Goal: Information Seeking & Learning: Understand process/instructions

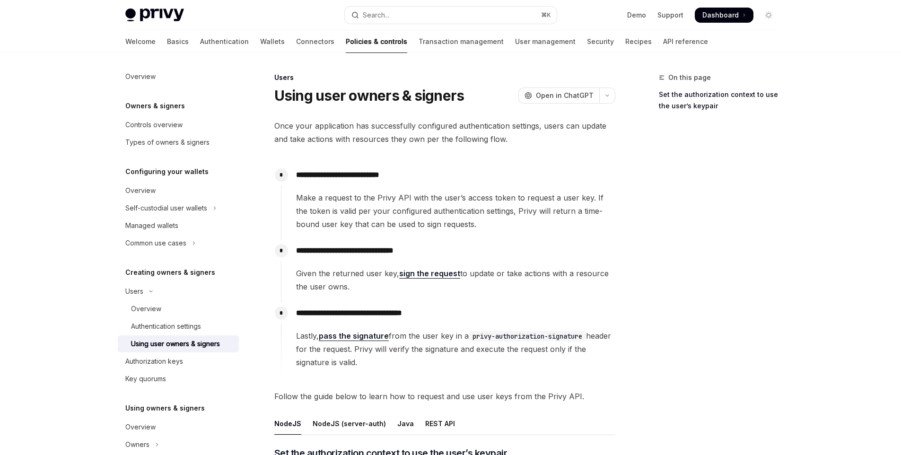
scroll to position [623, 0]
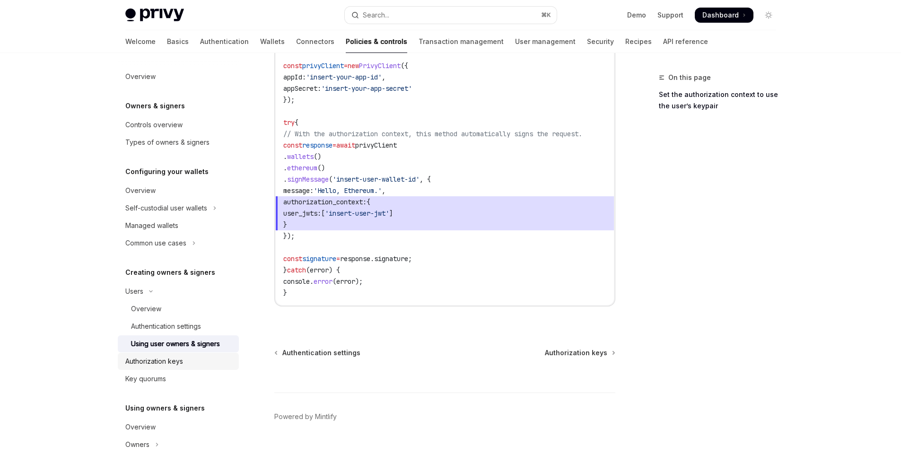
click at [221, 366] on div "Authorization keys" at bounding box center [179, 361] width 108 height 11
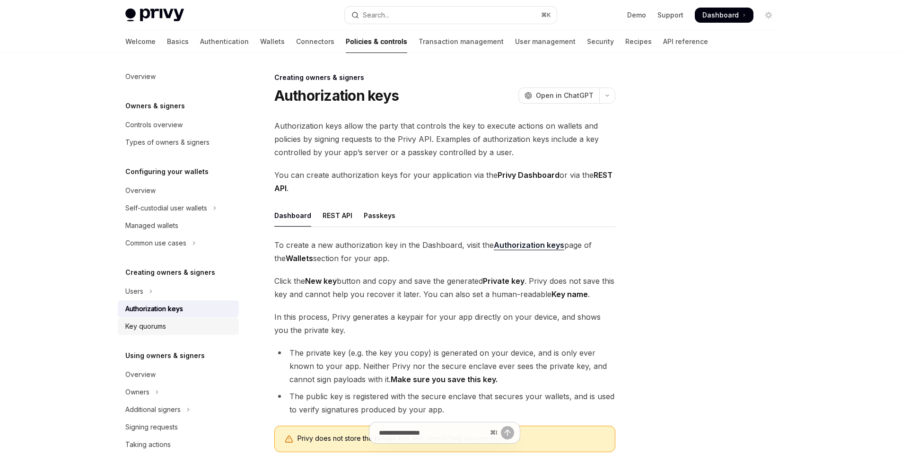
click at [152, 323] on div "Key quorums" at bounding box center [145, 326] width 41 height 11
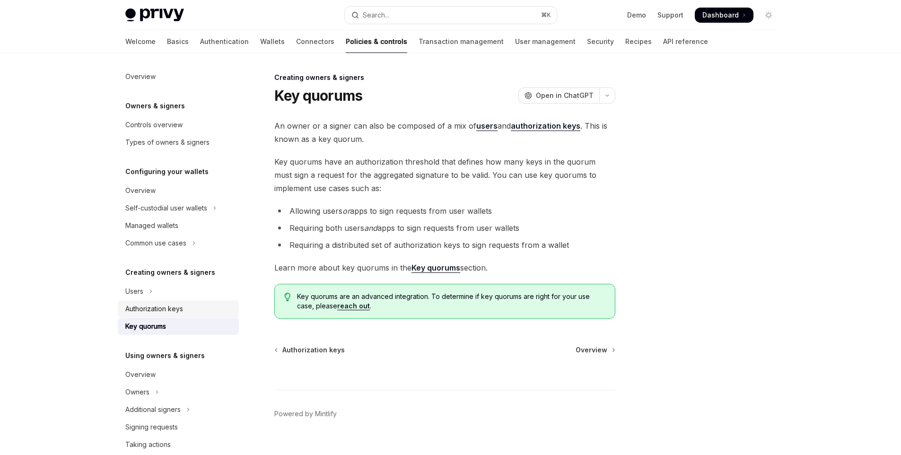
click at [160, 314] on link "Authorization keys" at bounding box center [178, 308] width 121 height 17
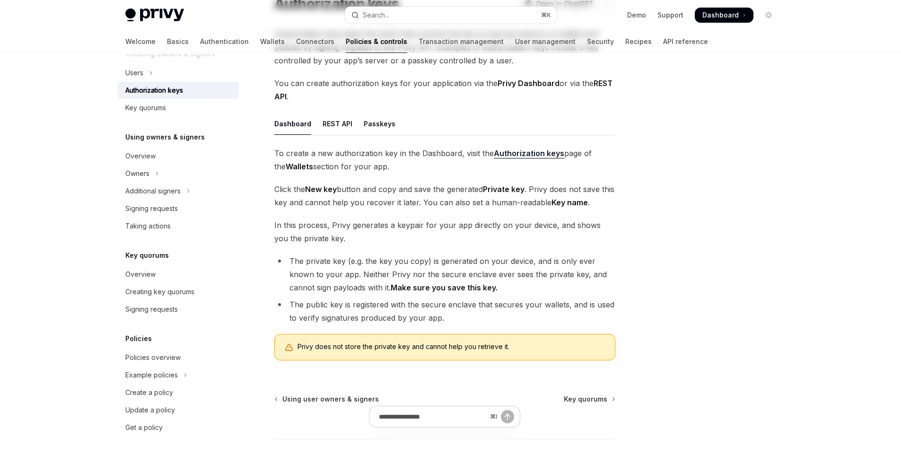
scroll to position [157, 0]
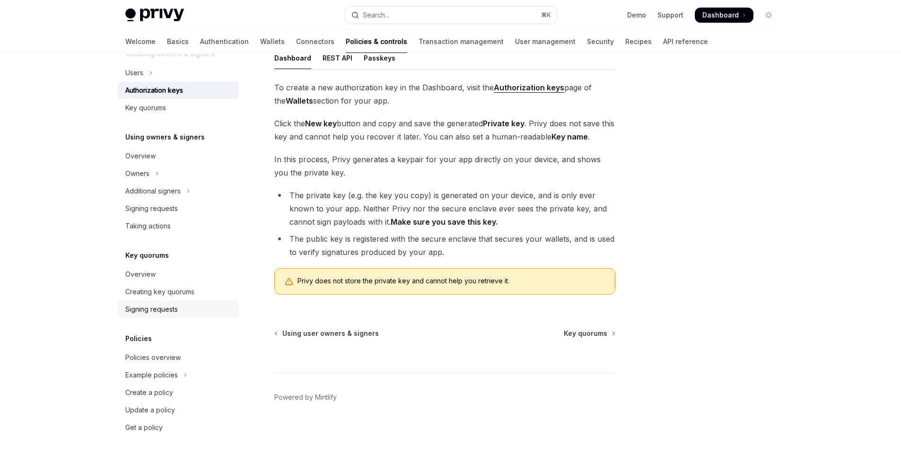
click at [166, 311] on div "Signing requests" at bounding box center [151, 309] width 52 height 11
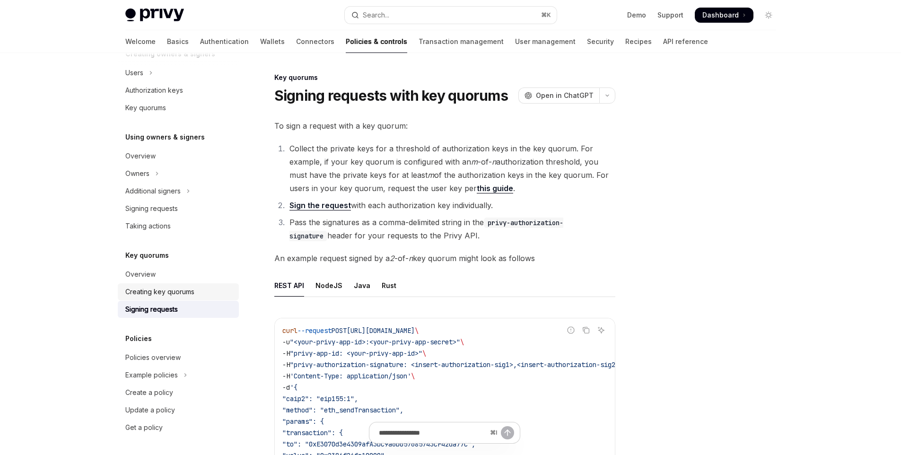
click at [173, 291] on div "Creating key quorums" at bounding box center [159, 291] width 69 height 11
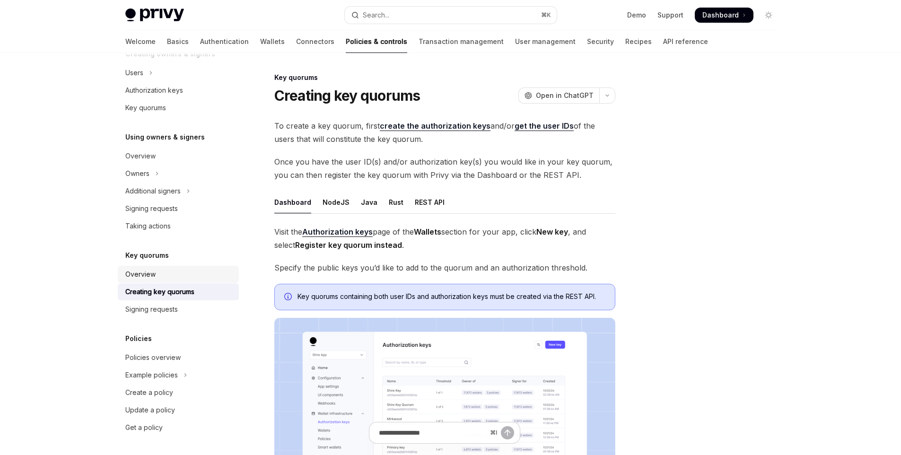
click at [179, 275] on div "Overview" at bounding box center [179, 274] width 108 height 11
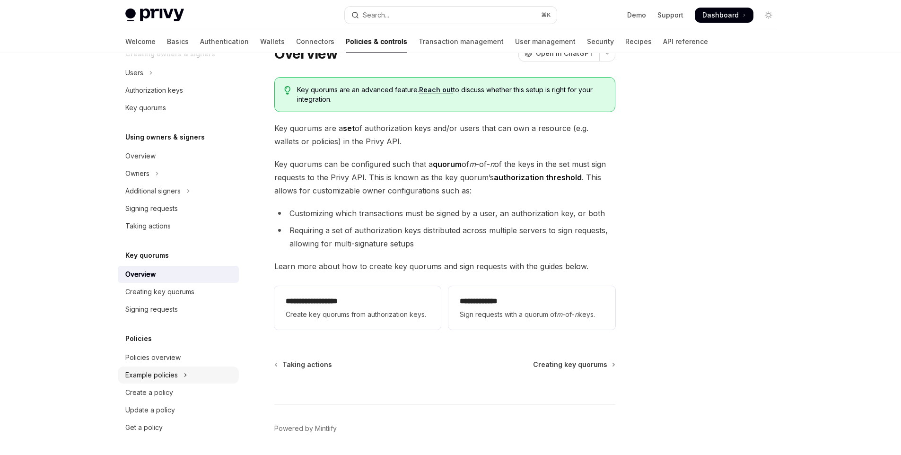
scroll to position [49, 0]
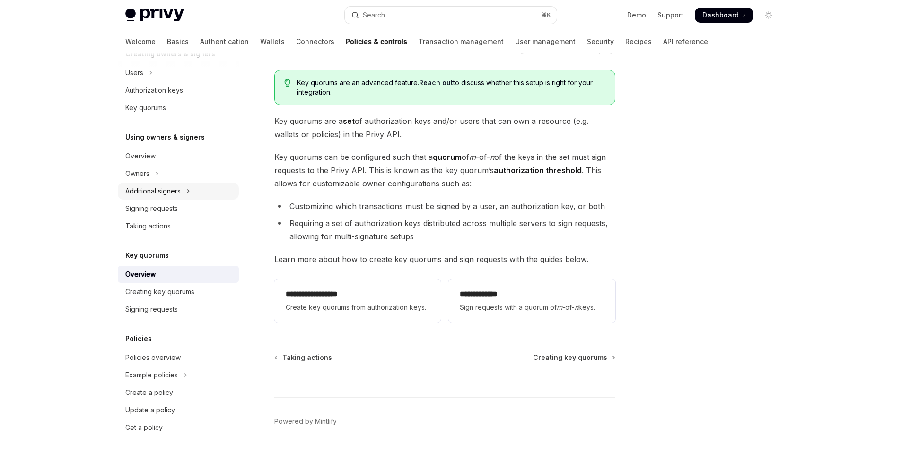
click at [186, 197] on button "Additional signers" at bounding box center [178, 191] width 121 height 17
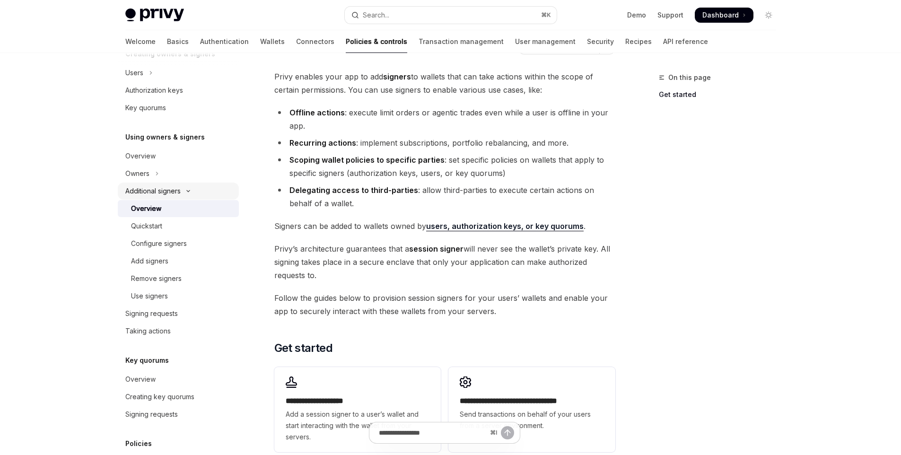
click at [189, 191] on icon "Toggle Additional signers section" at bounding box center [188, 191] width 11 height 4
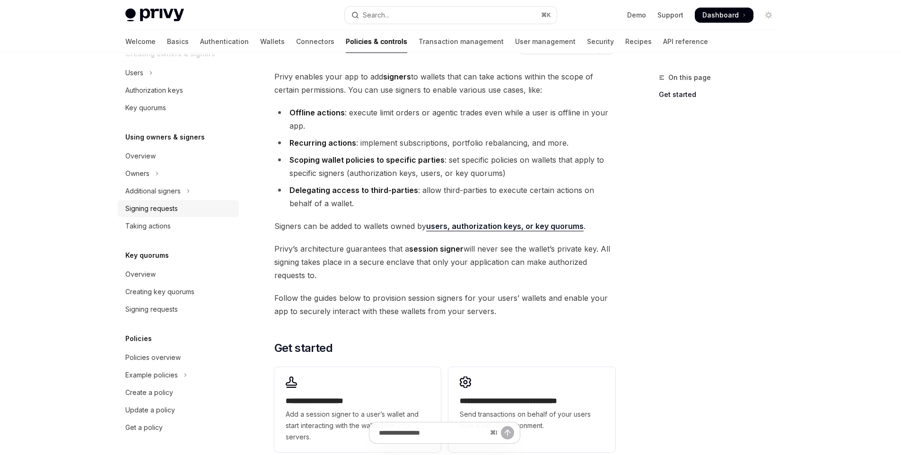
click at [182, 204] on div "Signing requests" at bounding box center [179, 208] width 108 height 11
type textarea "*"
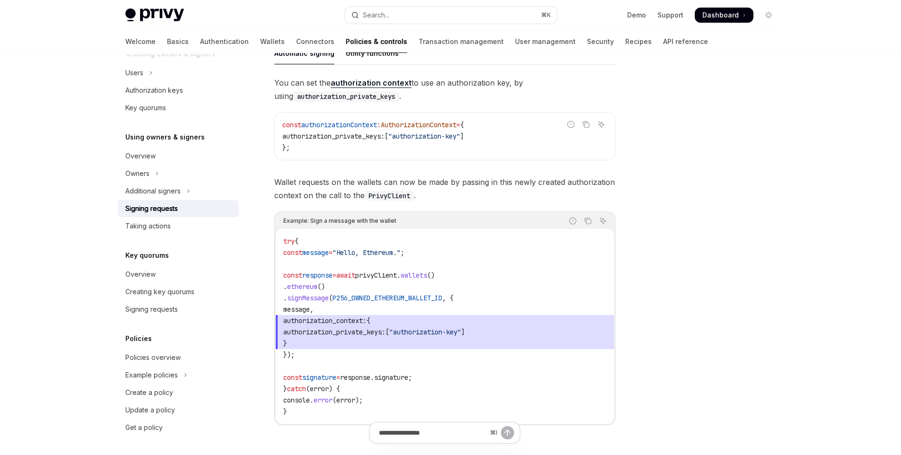
scroll to position [313, 0]
drag, startPoint x: 392, startPoint y: 103, endPoint x: 361, endPoint y: 97, distance: 31.2
click at [361, 97] on span "You can set the authorization context to use an authorization key, by using aut…" at bounding box center [444, 91] width 341 height 26
click at [323, 100] on code "authorization_private_keys" at bounding box center [346, 98] width 106 height 10
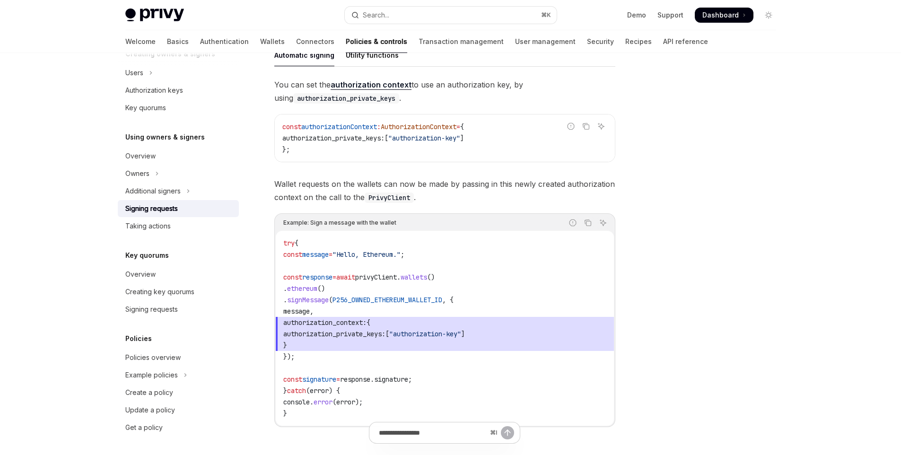
click at [377, 143] on code "const authorizationContext : AuthorizationContext = { authorization_private_key…" at bounding box center [444, 138] width 325 height 34
click at [379, 135] on span "authorization_private_keys:" at bounding box center [333, 138] width 102 height 9
click at [477, 362] on code "try { const message = "Hello, Ethereum." ; const response = await privyClient .…" at bounding box center [444, 328] width 323 height 182
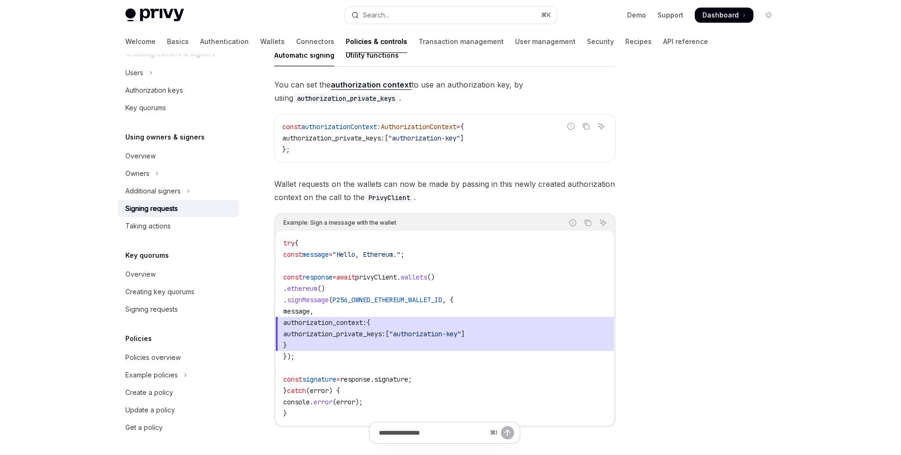
click at [384, 330] on span "authorization_private_keys:" at bounding box center [334, 334] width 102 height 9
click at [370, 326] on span "{" at bounding box center [368, 322] width 4 height 9
click at [385, 333] on span "authorization_private_keys:" at bounding box center [334, 334] width 102 height 9
copy span "authorization_private_keys"
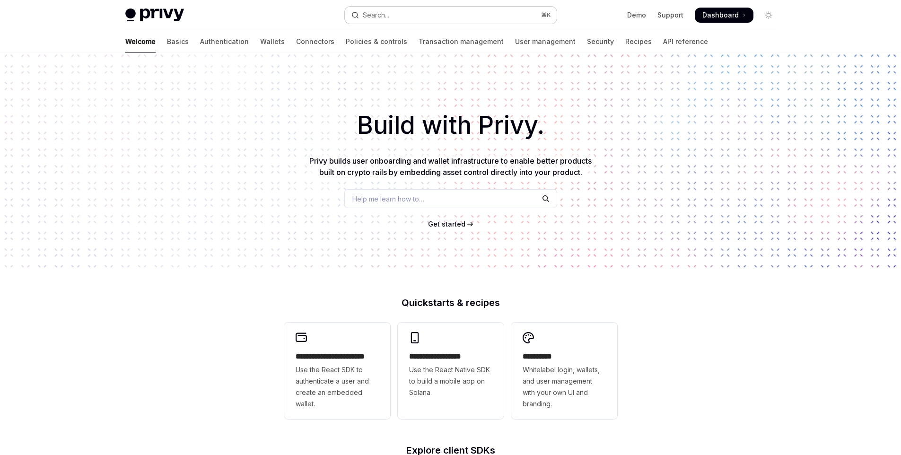
click at [375, 17] on div "Search..." at bounding box center [376, 14] width 26 height 11
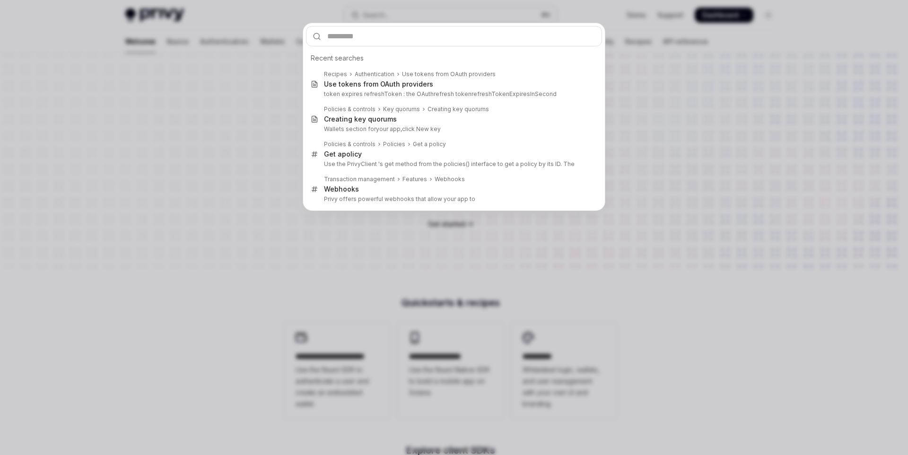
type input "**********"
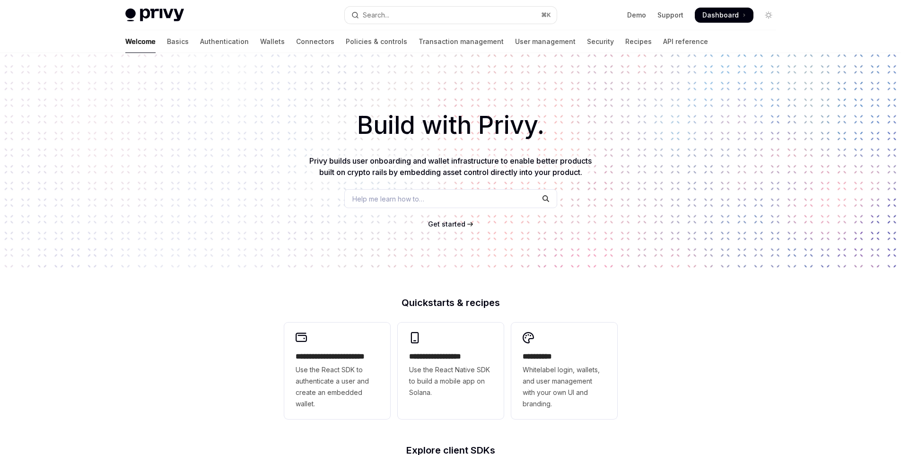
type textarea "*"
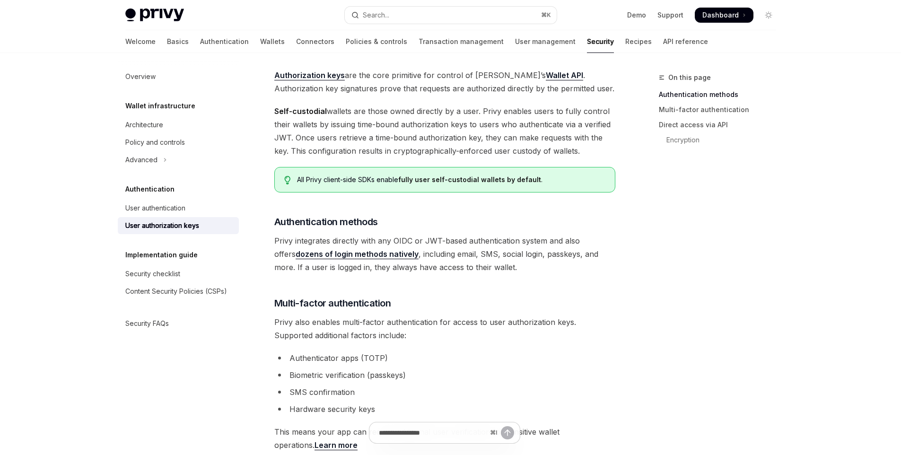
scroll to position [50, 0]
drag, startPoint x: 268, startPoint y: 75, endPoint x: 341, endPoint y: 77, distance: 73.3
copy link "Authorization keys"
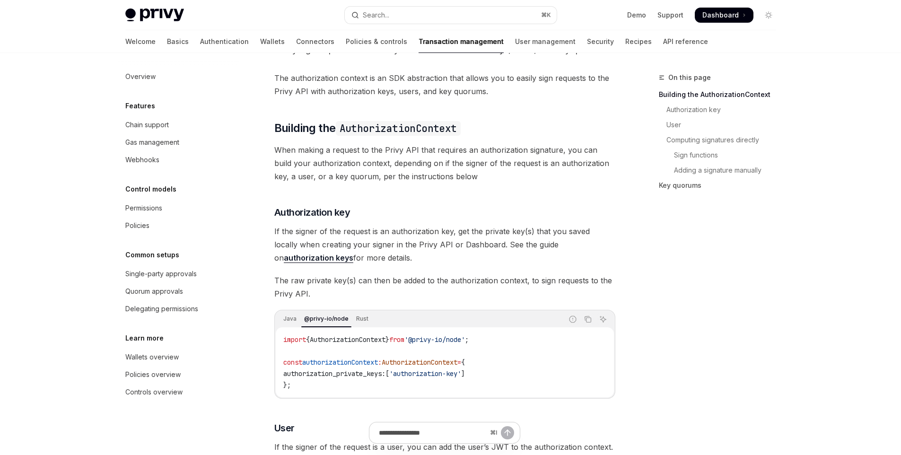
scroll to position [49, 0]
click at [346, 44] on link "Policies & controls" at bounding box center [376, 41] width 61 height 23
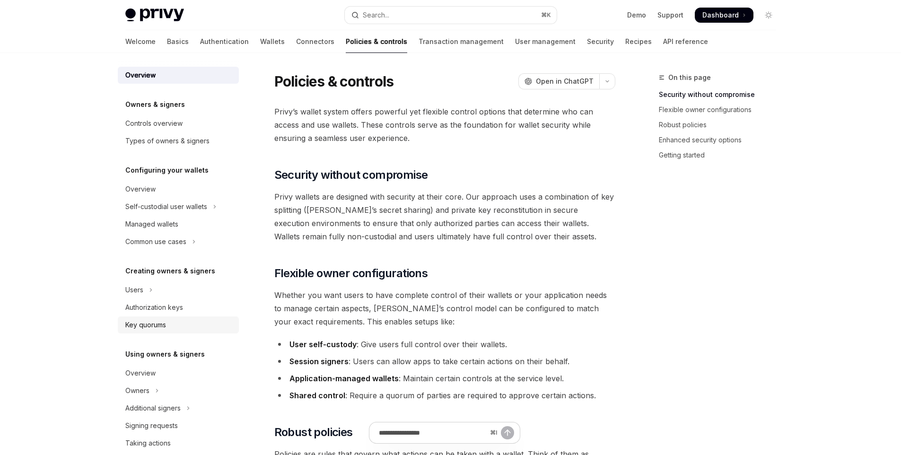
scroll to position [2, 0]
click at [168, 309] on div "Authorization keys" at bounding box center [154, 306] width 58 height 11
type textarea "*"
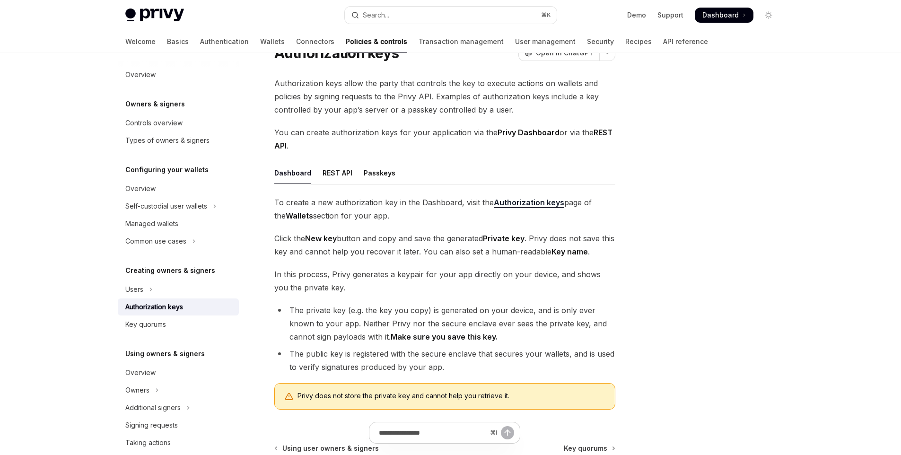
scroll to position [41, 0]
click at [167, 324] on div "Key quorums" at bounding box center [179, 324] width 108 height 11
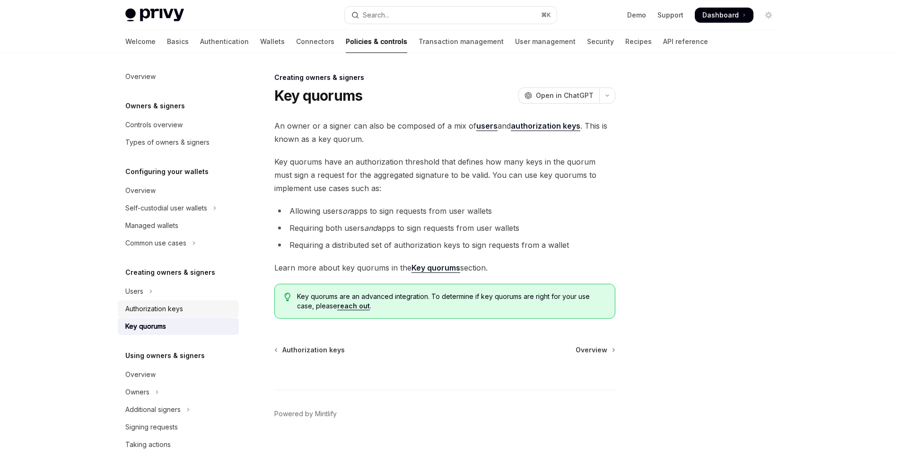
click at [182, 315] on link "Authorization keys" at bounding box center [178, 308] width 121 height 17
type textarea "*"
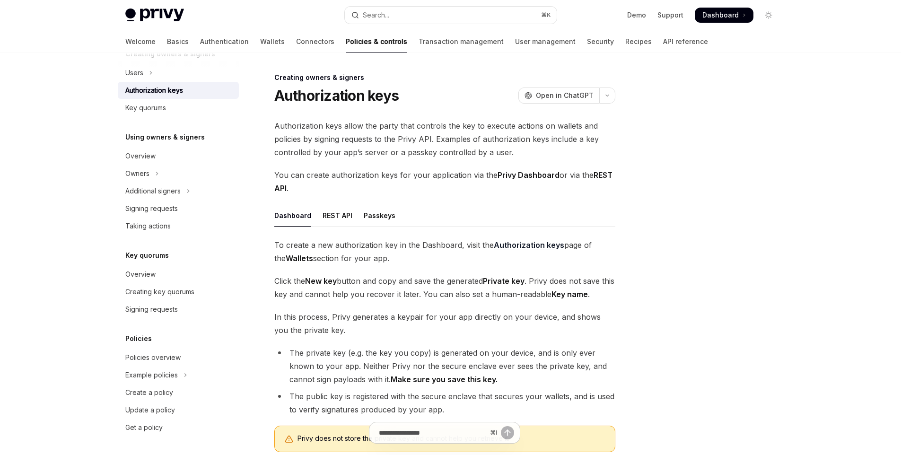
click at [156, 12] on img at bounding box center [154, 15] width 59 height 13
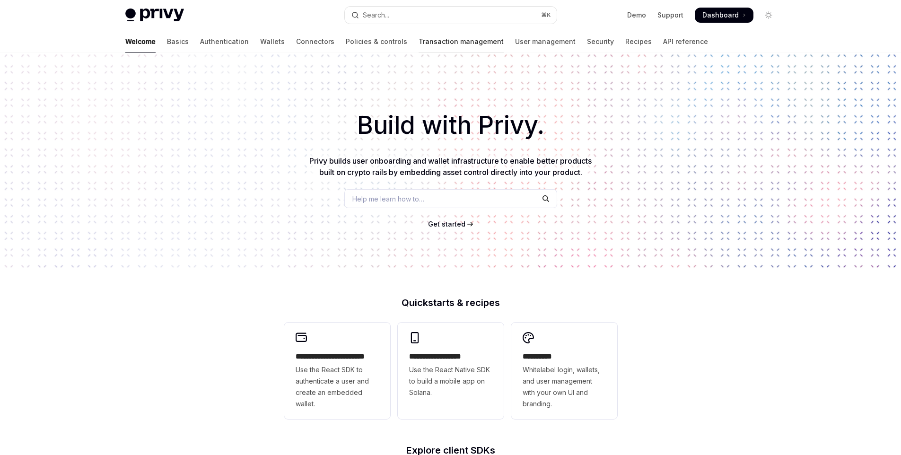
click at [418, 41] on link "Transaction management" at bounding box center [460, 41] width 85 height 23
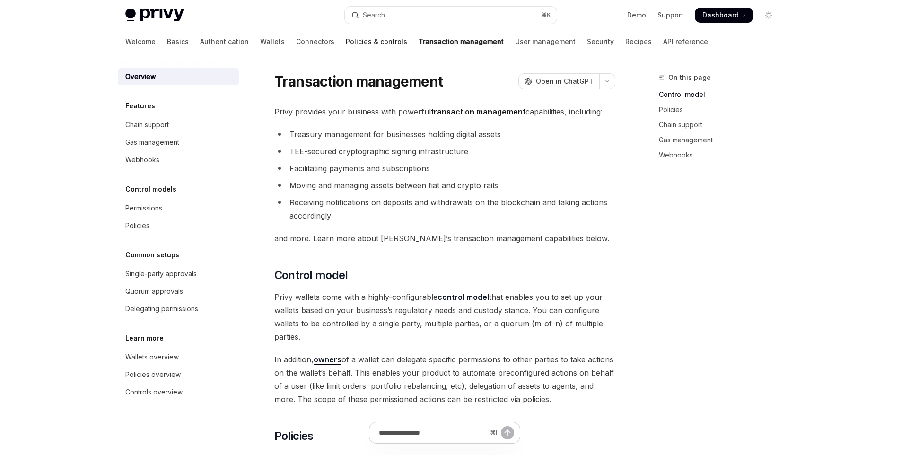
click at [346, 42] on link "Policies & controls" at bounding box center [376, 41] width 61 height 23
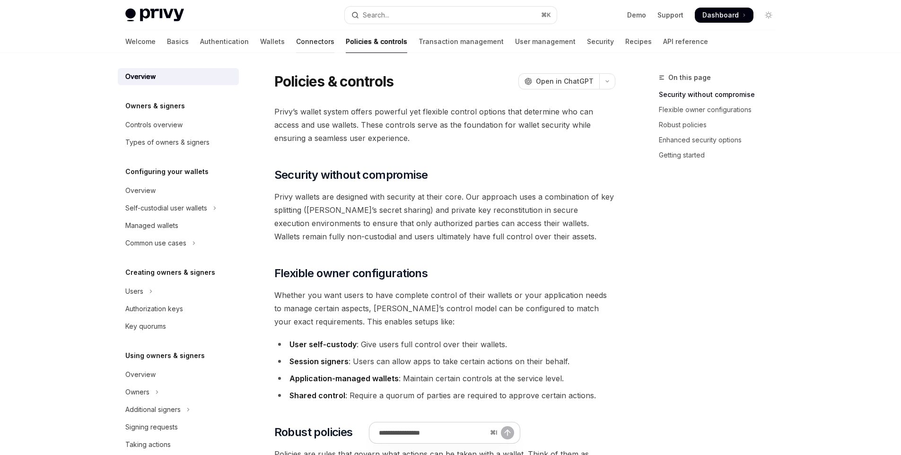
click at [296, 44] on link "Connectors" at bounding box center [315, 41] width 38 height 23
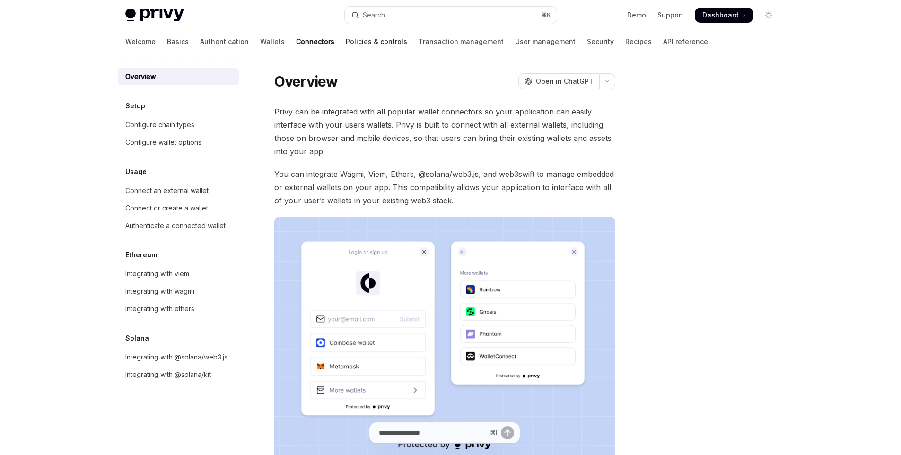
click at [346, 42] on link "Policies & controls" at bounding box center [376, 41] width 61 height 23
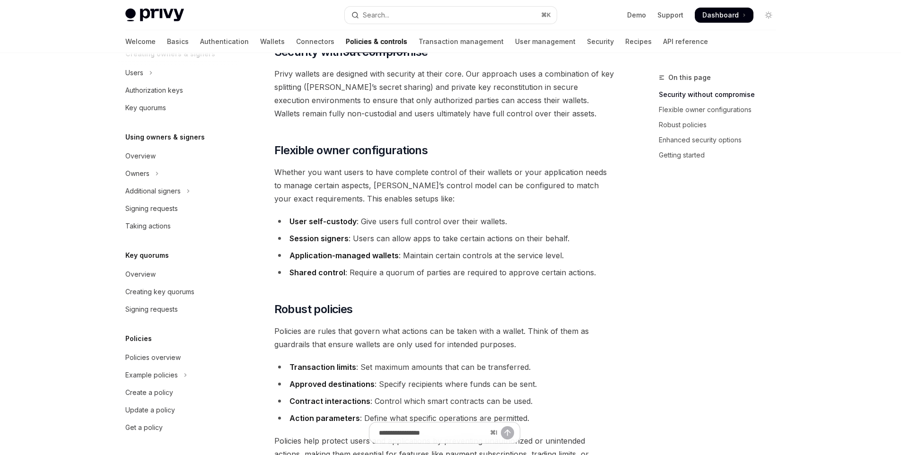
scroll to position [123, 0]
click at [167, 355] on div "Policies overview" at bounding box center [152, 357] width 55 height 11
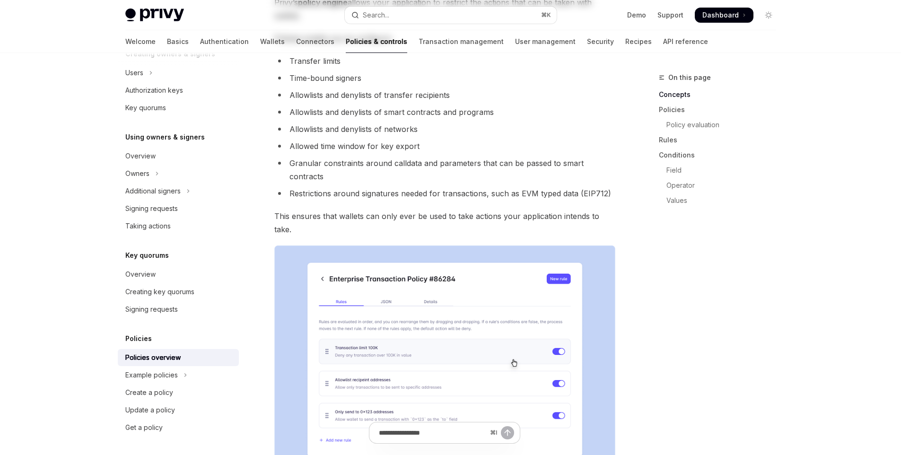
type textarea "*"
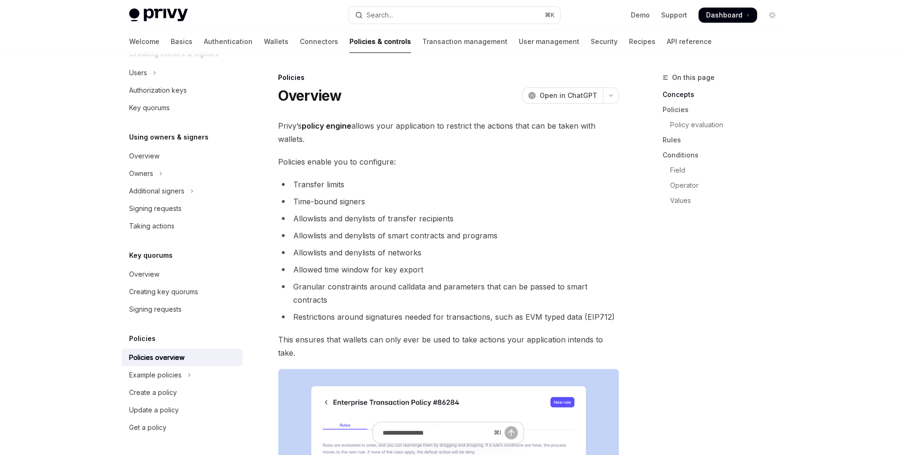
scroll to position [244, 0]
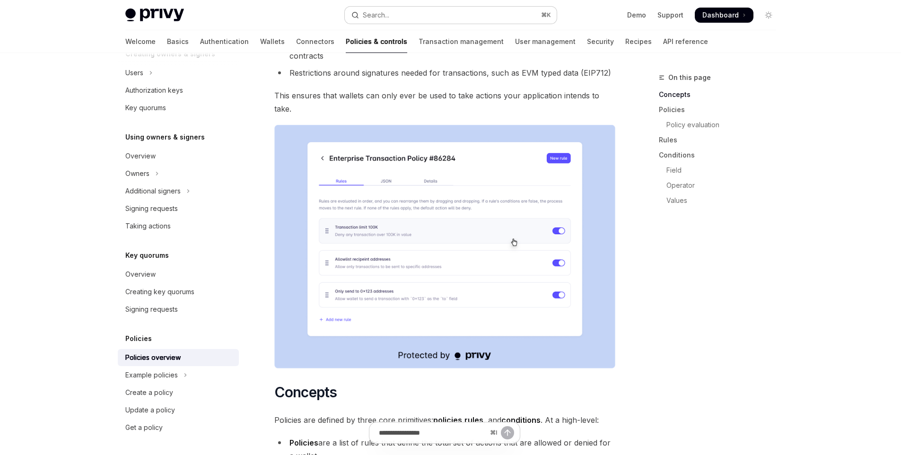
click at [431, 18] on button "Search... ⌘ K" at bounding box center [451, 15] width 212 height 17
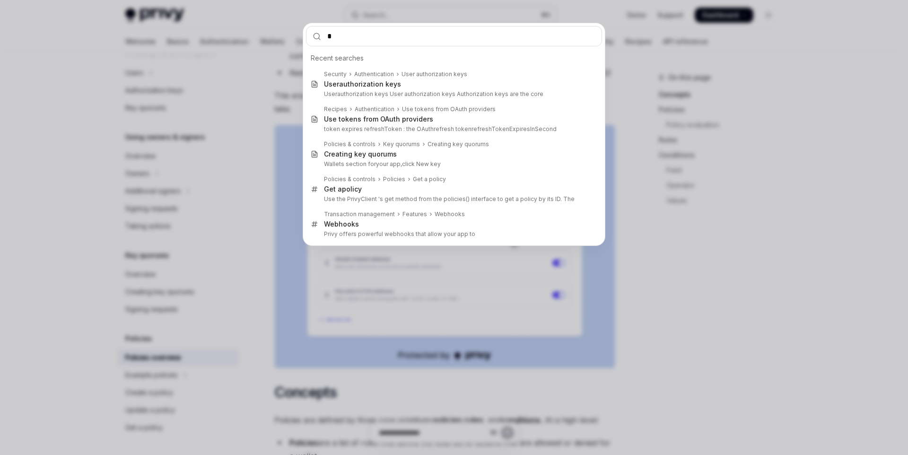
type input "*"
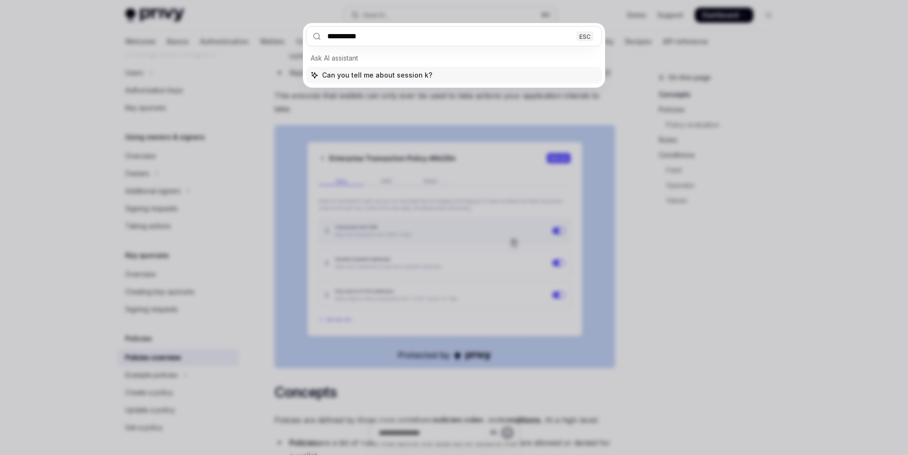
type input "**********"
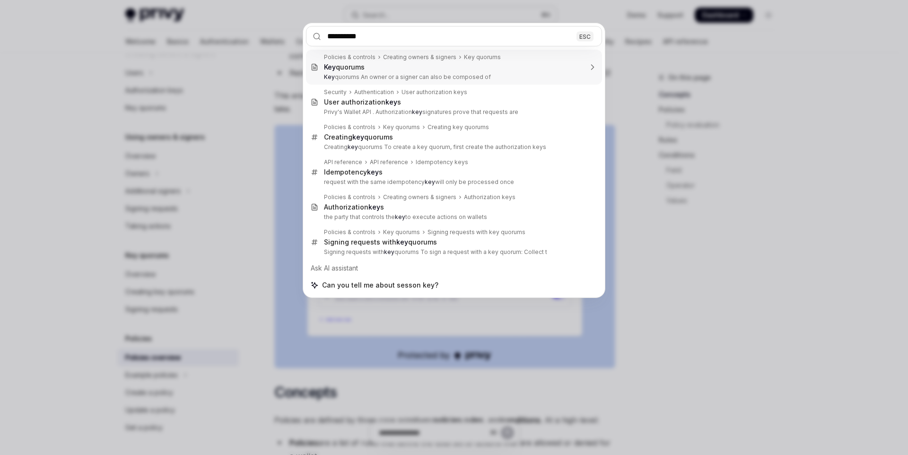
type input "**********"
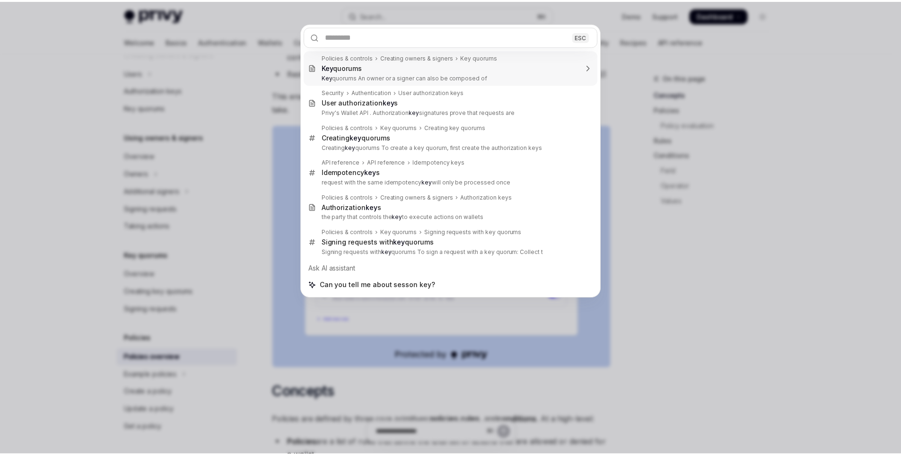
scroll to position [17, 0]
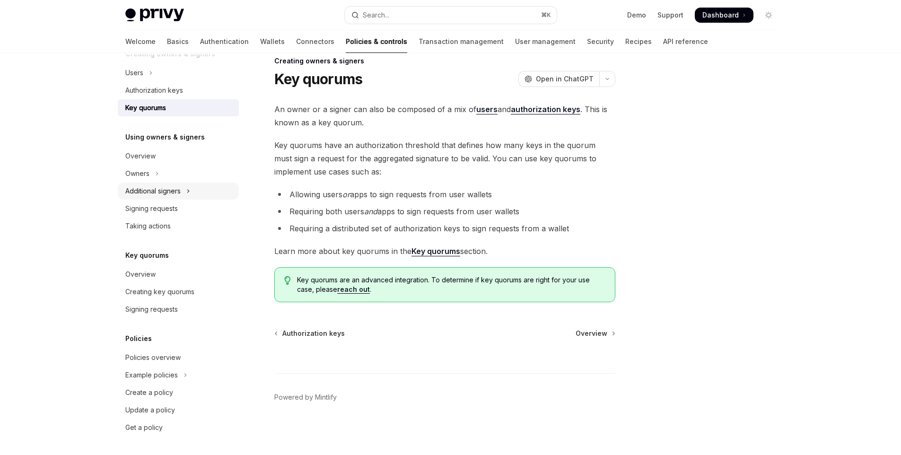
click at [166, 197] on button "Additional signers" at bounding box center [178, 191] width 121 height 17
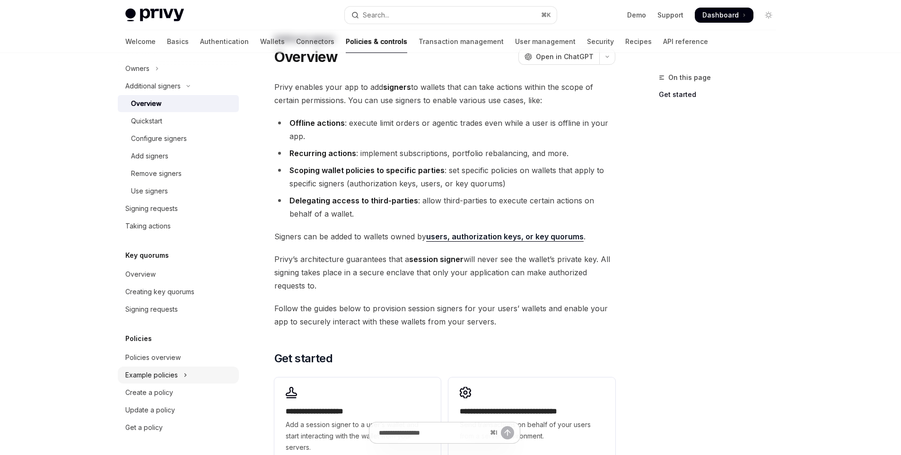
scroll to position [40, 0]
click at [166, 292] on div "Creating key quorums" at bounding box center [159, 291] width 69 height 11
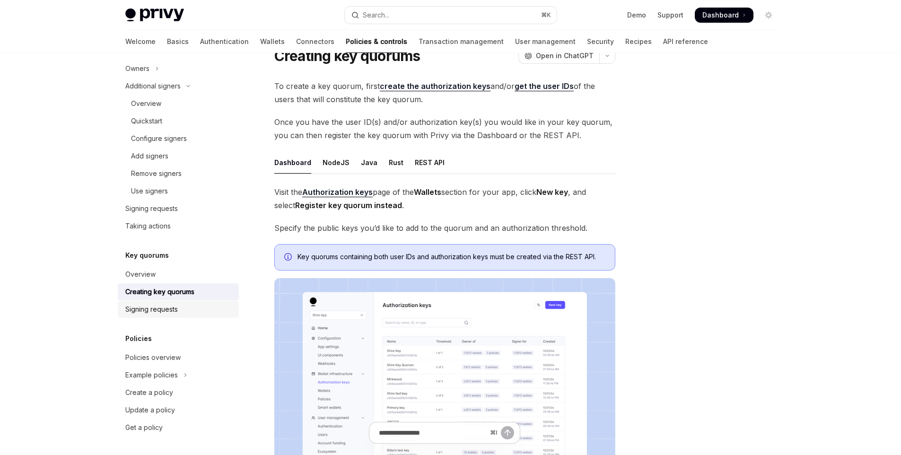
click at [168, 308] on div "Signing requests" at bounding box center [151, 309] width 52 height 11
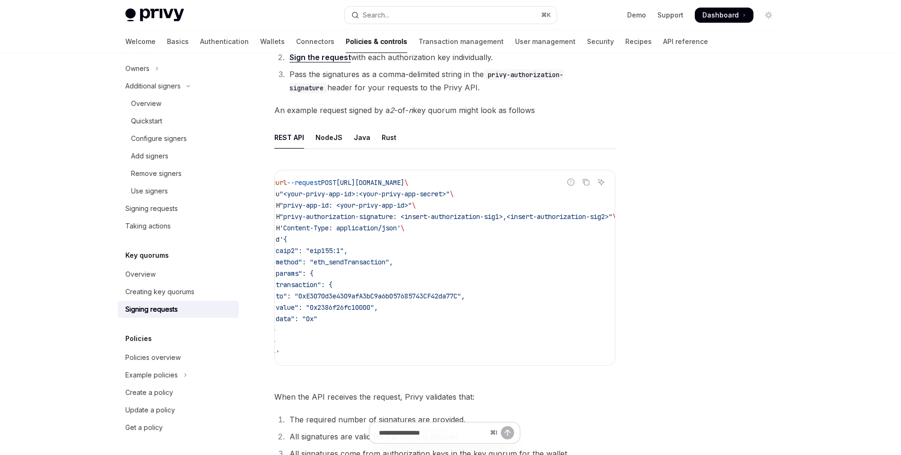
scroll to position [0, 11]
click at [336, 137] on div "NodeJS" at bounding box center [328, 137] width 27 height 22
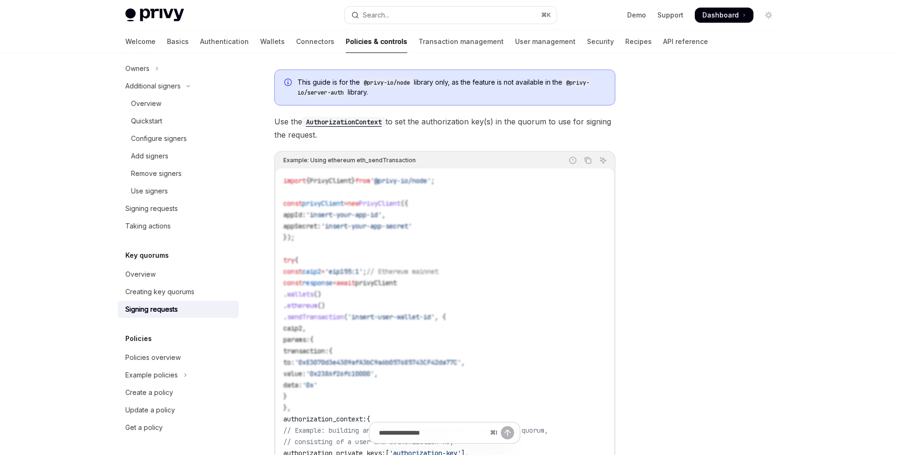
scroll to position [254, 0]
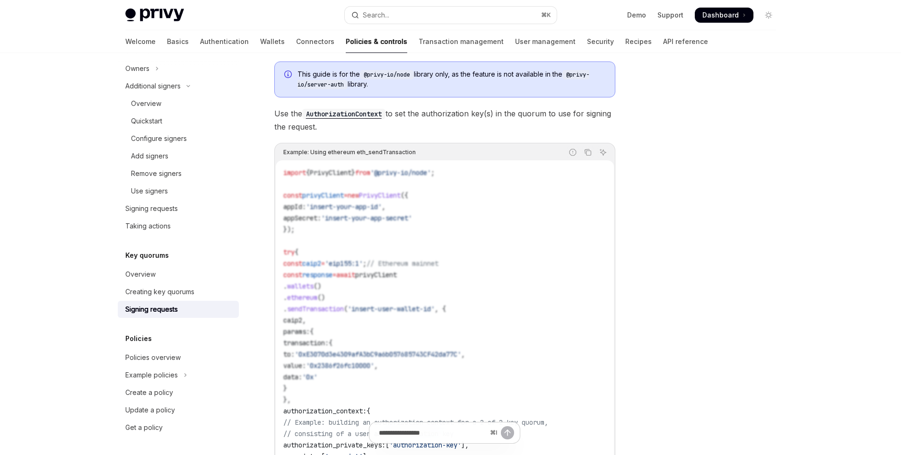
click at [361, 154] on div "Example: Using ethereum eth_sendTransaction" at bounding box center [349, 152] width 132 height 12
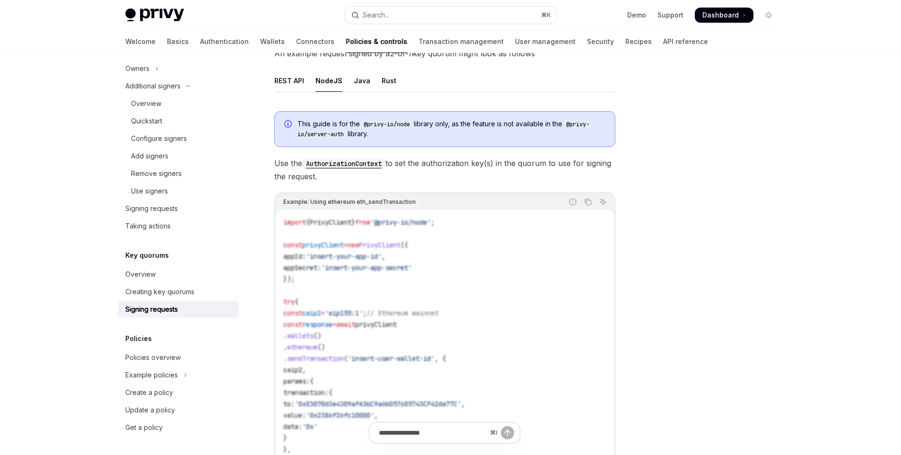
scroll to position [63, 0]
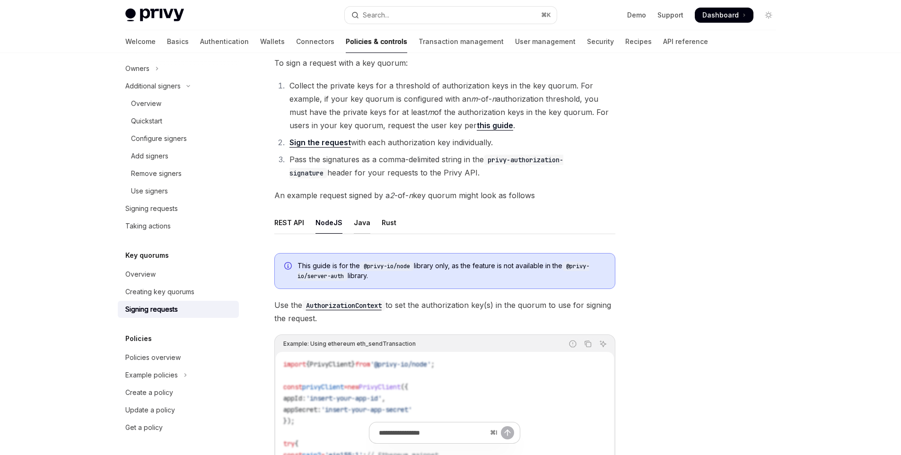
click at [365, 223] on div "Java" at bounding box center [362, 222] width 17 height 22
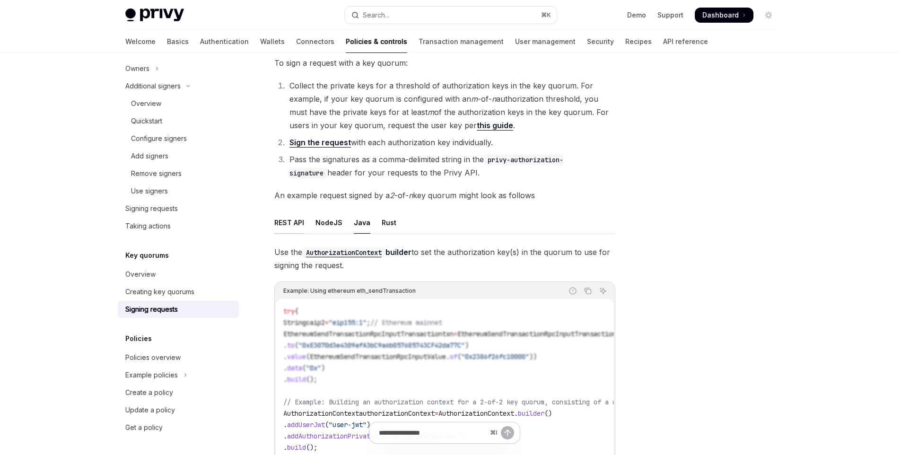
click at [296, 227] on div "REST API" at bounding box center [289, 222] width 30 height 22
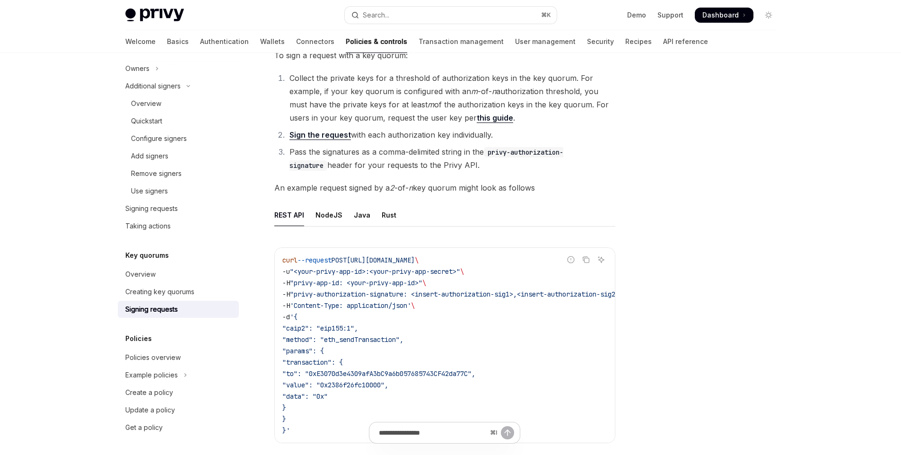
scroll to position [78, 0]
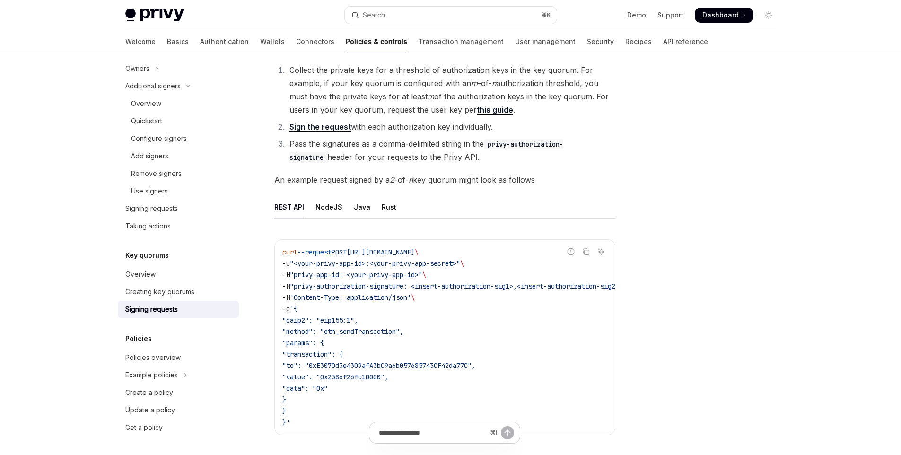
drag, startPoint x: 340, startPoint y: 438, endPoint x: 354, endPoint y: 436, distance: 14.3
click at [354, 436] on div "⌘ I" at bounding box center [444, 437] width 341 height 35
click at [355, 435] on div "⌘ I" at bounding box center [444, 437] width 341 height 35
drag, startPoint x: 338, startPoint y: 436, endPoint x: 366, endPoint y: 436, distance: 27.9
click at [366, 436] on div "⌘ I" at bounding box center [444, 437] width 341 height 35
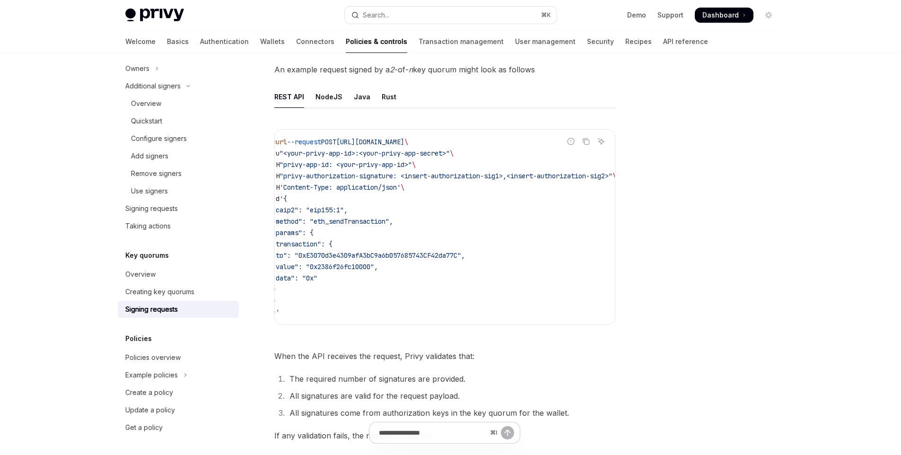
scroll to position [0, 0]
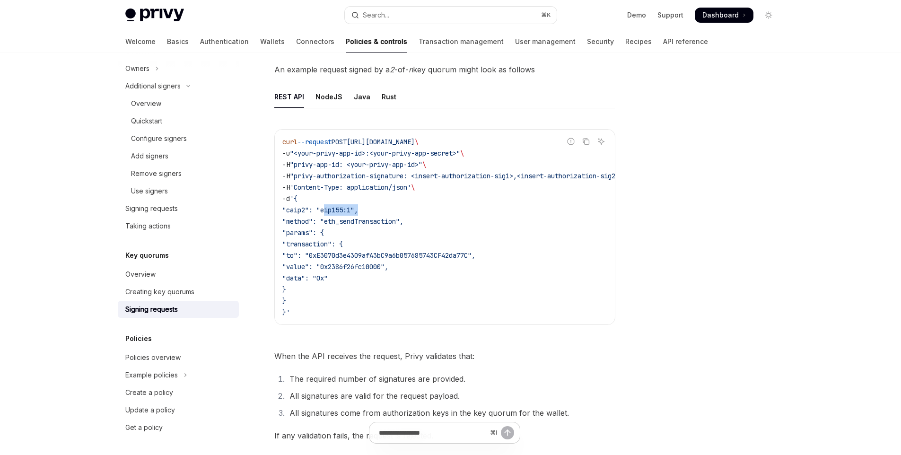
drag, startPoint x: 335, startPoint y: 209, endPoint x: 362, endPoint y: 209, distance: 27.0
click at [358, 209] on span ""caip2": "eip155:1"," at bounding box center [320, 210] width 76 height 9
click at [377, 216] on code "curl --request POST [URL][DOMAIN_NAME] \ -u "<your-privy-app-id>:<your-privy-ap…" at bounding box center [465, 227] width 367 height 182
click at [333, 222] on span ""method": "eth_sendTransaction"," at bounding box center [342, 221] width 121 height 9
click at [333, 221] on span ""method": "eth_sendTransaction"," at bounding box center [342, 221] width 121 height 9
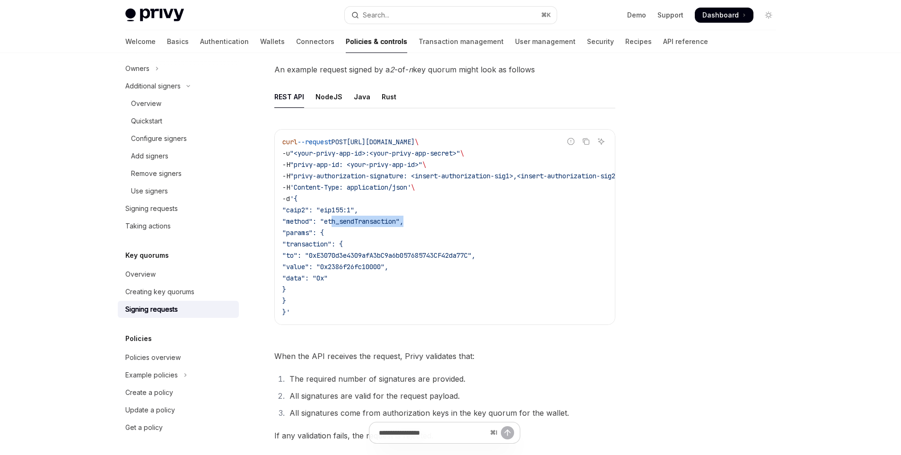
click at [401, 218] on span ""method": "eth_sendTransaction"," at bounding box center [342, 221] width 121 height 9
click at [378, 238] on code "curl --request POST [URL][DOMAIN_NAME] \ -u "<your-privy-app-id>:<your-privy-ap…" at bounding box center [465, 227] width 367 height 182
click at [351, 224] on span ""method": "eth_sendTransaction"," at bounding box center [342, 221] width 121 height 9
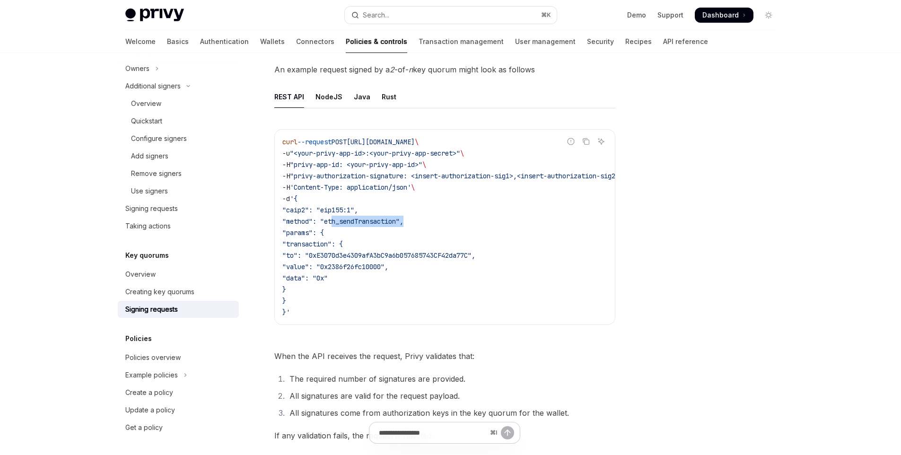
click at [401, 238] on code "curl --request POST [URL][DOMAIN_NAME] \ -u "<your-privy-app-id>:<your-privy-ap…" at bounding box center [465, 227] width 367 height 182
click at [340, 256] on span ""to": "0xE3070d3e4309afA3bC9a6b057685743CF42da77C"," at bounding box center [378, 255] width 193 height 9
click at [314, 245] on span ""transaction": {" at bounding box center [312, 244] width 61 height 9
click at [364, 259] on span ""to": "0xE3070d3e4309afA3bC9a6b057685743CF42da77C"," at bounding box center [378, 255] width 193 height 9
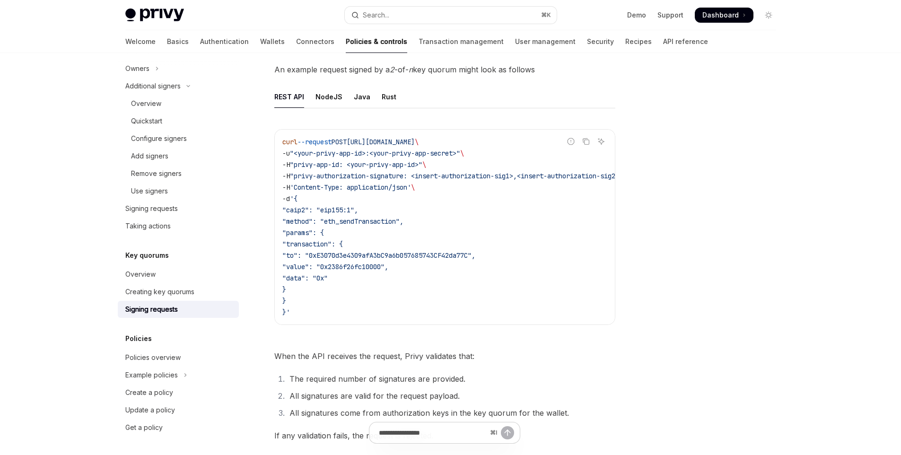
click at [361, 287] on code "curl --request POST [URL][DOMAIN_NAME] \ -u "<your-privy-app-id>:<your-privy-ap…" at bounding box center [465, 227] width 367 height 182
click at [365, 160] on span ""privy-app-id: <your-privy-app-id>"" at bounding box center [356, 164] width 132 height 9
click at [336, 96] on div "NodeJS" at bounding box center [328, 97] width 27 height 22
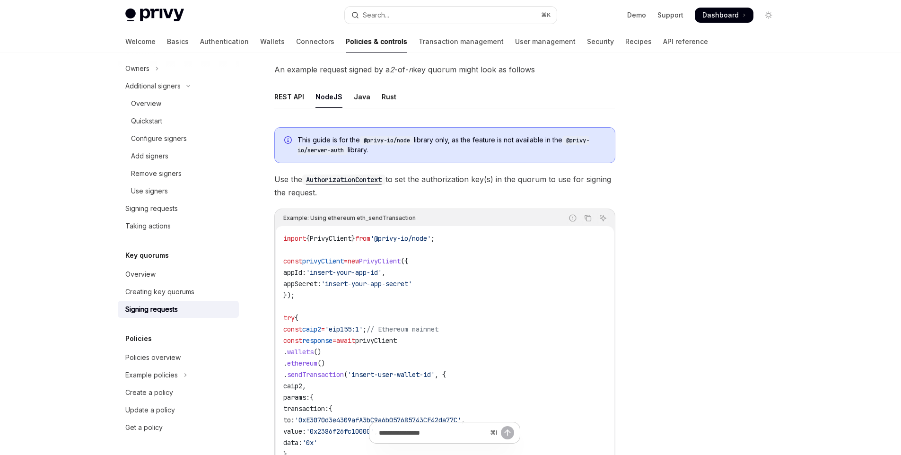
click at [392, 286] on span "'insert-your-app-secret'" at bounding box center [366, 283] width 91 height 9
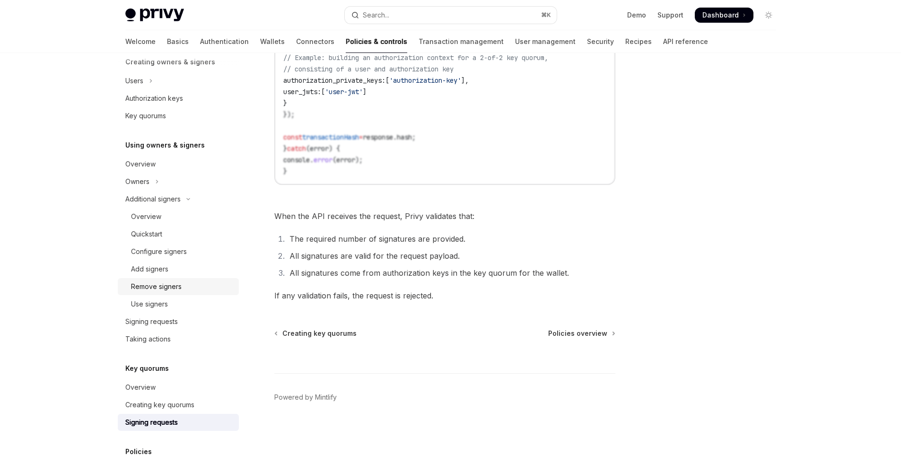
scroll to position [196, 0]
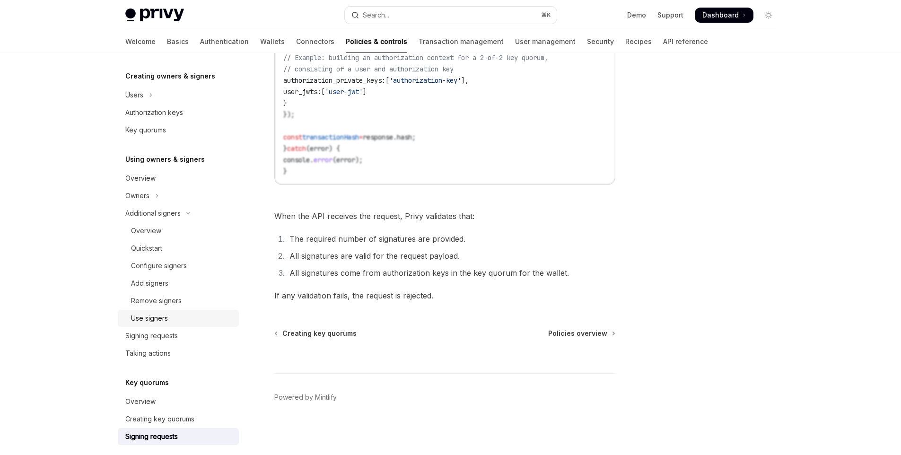
click at [171, 313] on div "Use signers" at bounding box center [182, 318] width 102 height 11
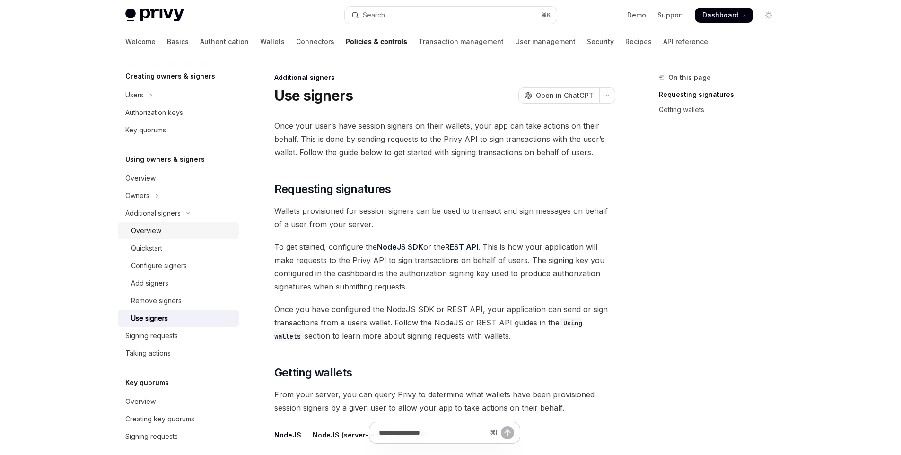
click at [168, 229] on div "Overview" at bounding box center [182, 230] width 102 height 11
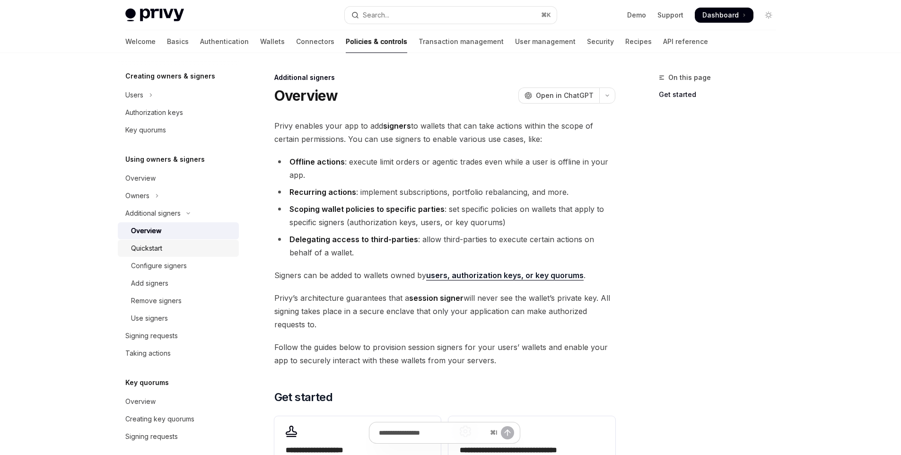
click at [167, 254] on link "Quickstart" at bounding box center [178, 248] width 121 height 17
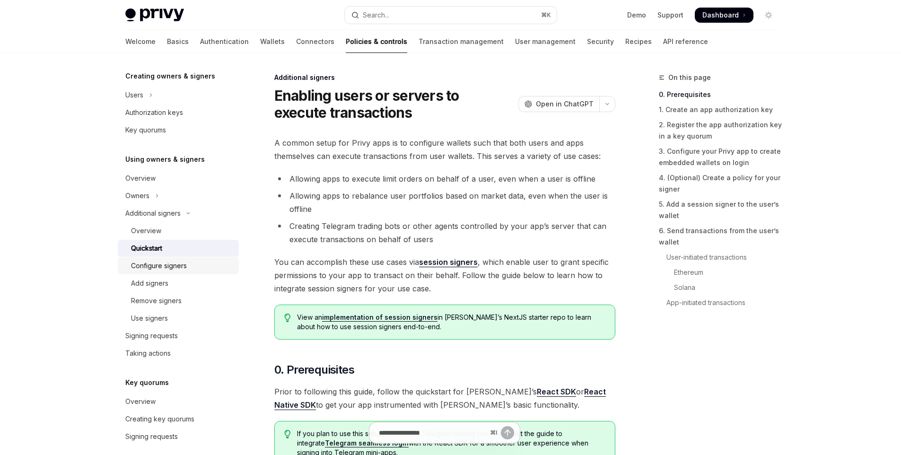
click at [168, 268] on div "Configure signers" at bounding box center [159, 265] width 56 height 11
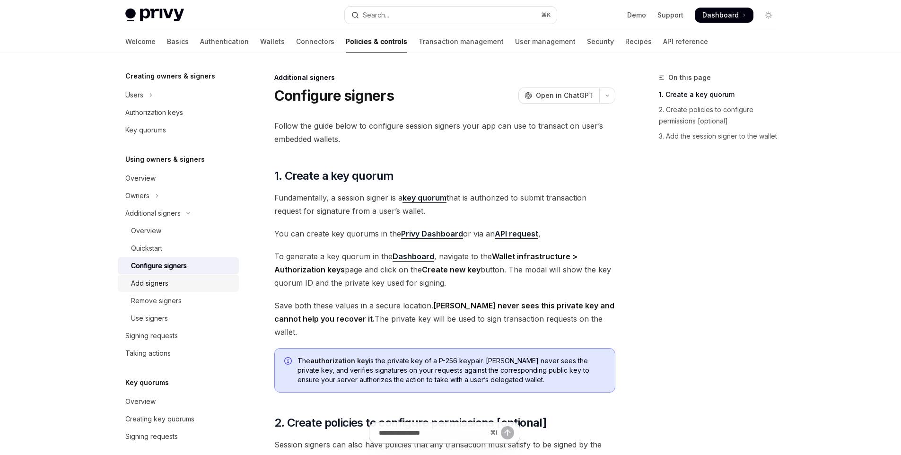
click at [168, 287] on div "Add signers" at bounding box center [149, 283] width 37 height 11
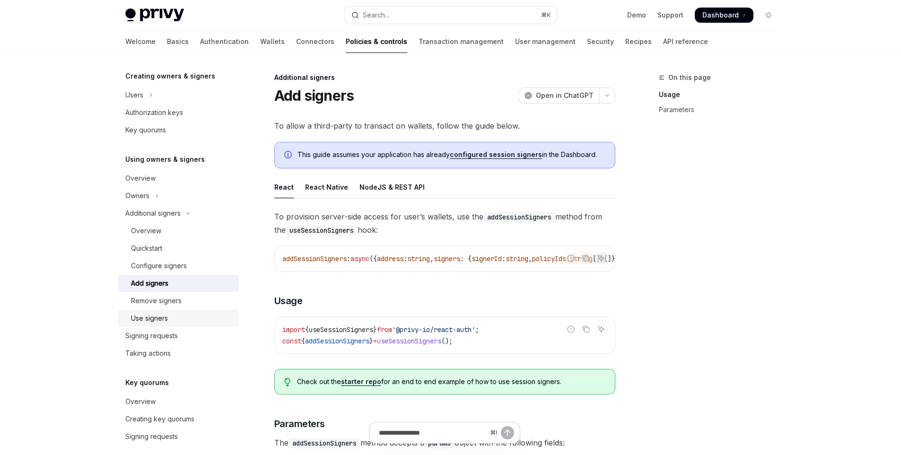
click at [178, 310] on link "Use signers" at bounding box center [178, 318] width 121 height 17
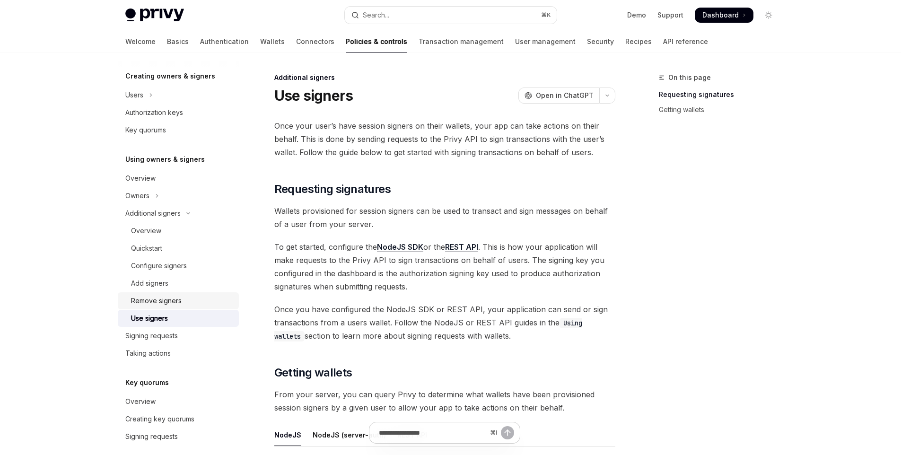
click at [178, 296] on div "Remove signers" at bounding box center [156, 300] width 51 height 11
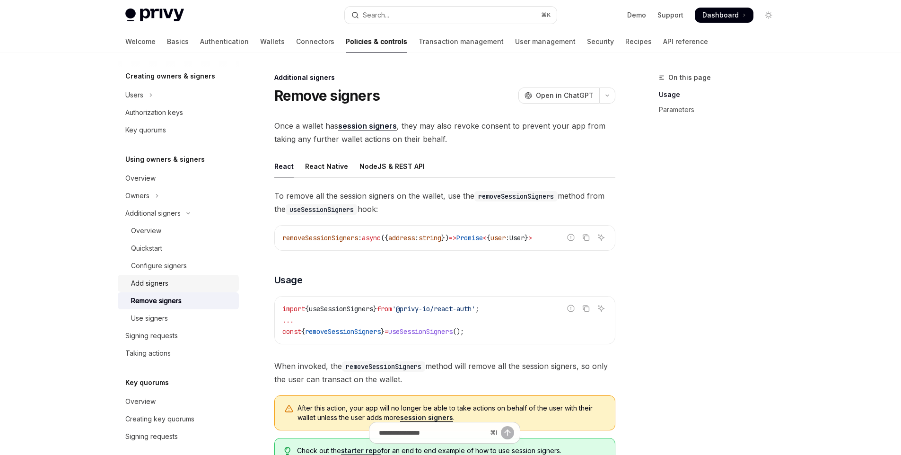
click at [180, 279] on div "Add signers" at bounding box center [182, 283] width 102 height 11
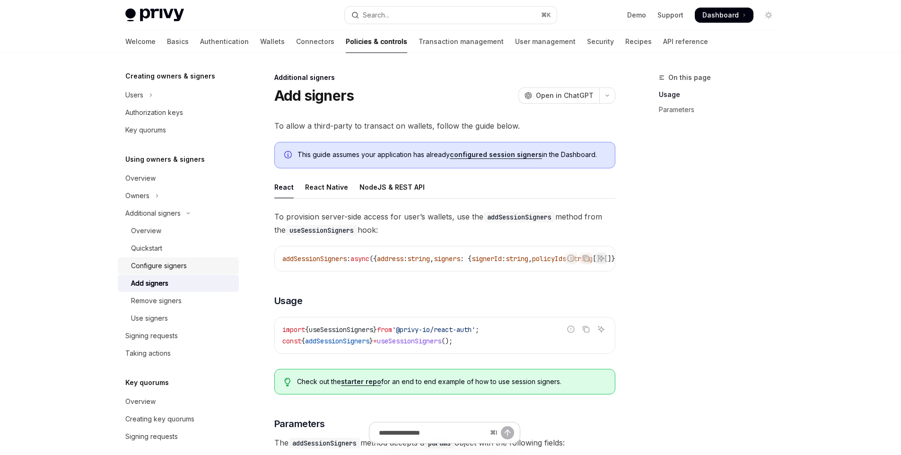
click at [183, 269] on div "Configure signers" at bounding box center [159, 265] width 56 height 11
type textarea "*"
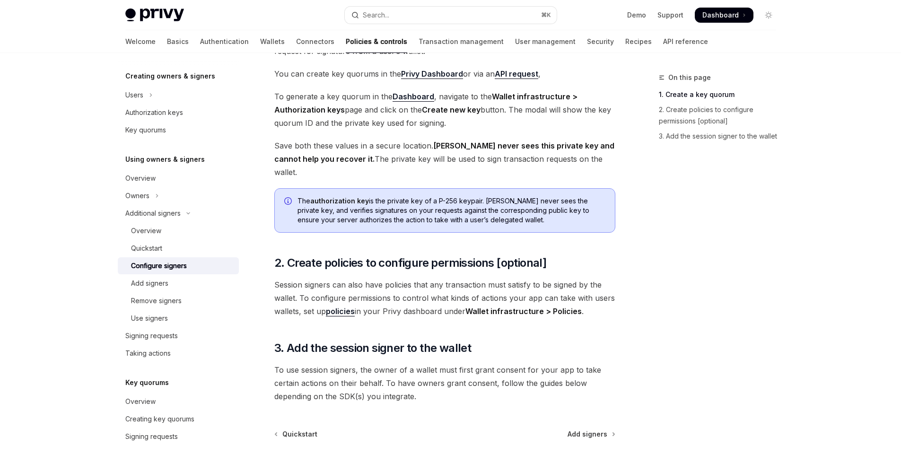
scroll to position [247, 0]
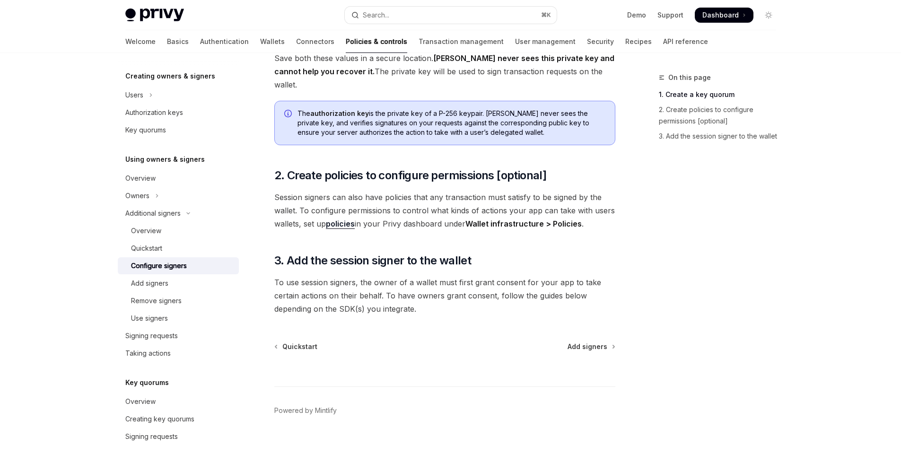
click at [408, 325] on div "Additional signers Configure signers OpenAI Open in ChatGPT OpenAI Open in Chat…" at bounding box center [356, 147] width 522 height 644
